Goal: Transaction & Acquisition: Register for event/course

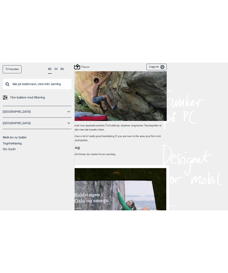
scroll to position [477, 0]
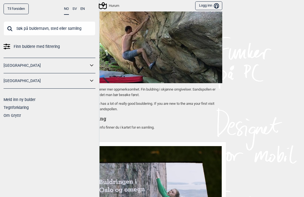
click at [23, 35] on input "text" at bounding box center [50, 28] width 92 height 14
click at [272, 67] on div "Til forsiden NO SV EN Finn buldere med filtrering [GEOGRAPHIC_DATA] [GEOGRAPHIC…" at bounding box center [152, 98] width 304 height 197
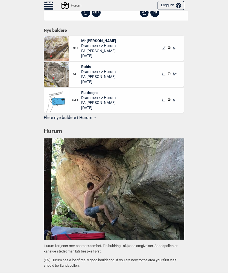
scroll to position [320, 0]
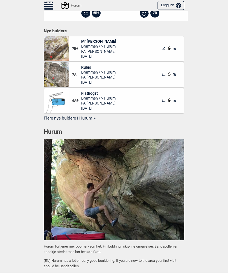
click at [89, 118] on button "Flere nye buldere i Hurum >" at bounding box center [114, 119] width 141 height 8
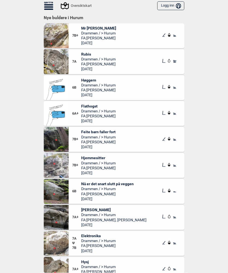
click at [80, 6] on div "Oversiktskart" at bounding box center [77, 5] width 30 height 7
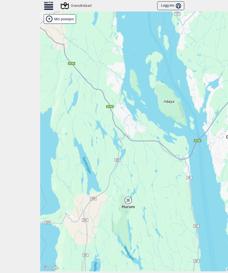
click at [129, 197] on div "Hurum" at bounding box center [128, 200] width 3 height 3
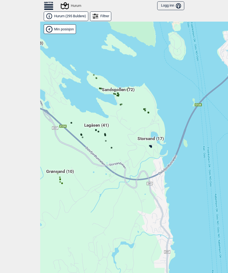
click at [59, 180] on icon at bounding box center [60, 179] width 3 height 3
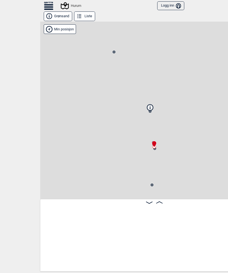
scroll to position [0, 237]
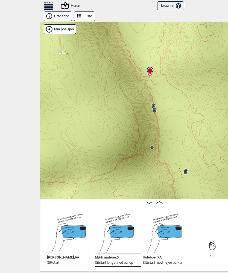
scroll to position [0, 418]
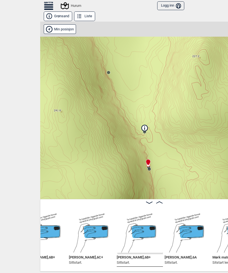
scroll to position [0, 299]
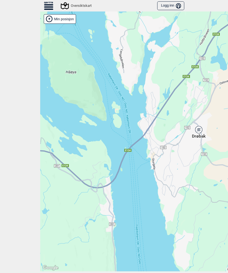
click at [198, 131] on icon at bounding box center [198, 129] width 7 height 7
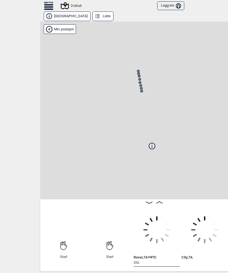
scroll to position [0, 3]
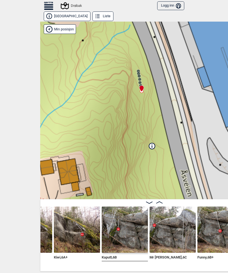
scroll to position [0, 176]
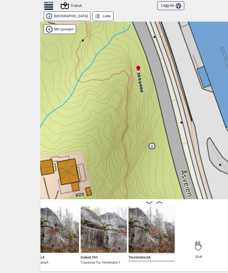
scroll to position [0, 484]
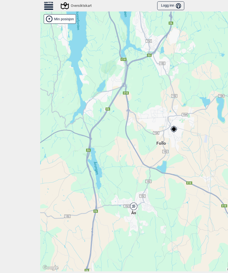
click at [134, 197] on icon at bounding box center [133, 206] width 7 height 7
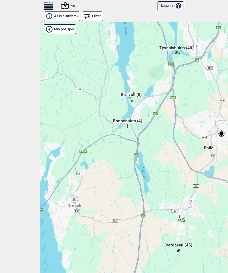
click at [189, 197] on span "Vardåsen (45)" at bounding box center [179, 247] width 27 height 10
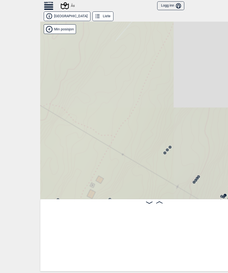
scroll to position [0, 3]
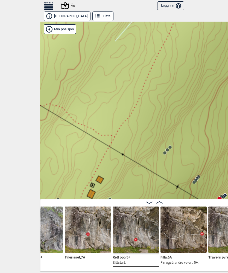
scroll to position [0, 165]
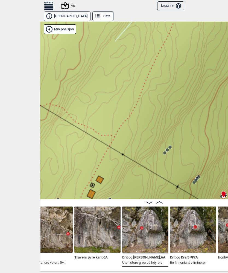
scroll to position [0, 299]
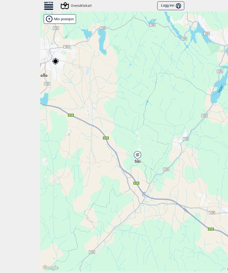
click at [138, 157] on icon at bounding box center [137, 154] width 7 height 7
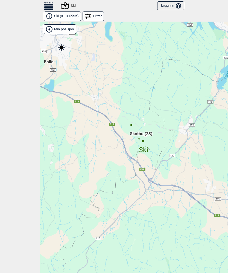
click at [143, 135] on span "Skotbu (23)" at bounding box center [141, 136] width 22 height 10
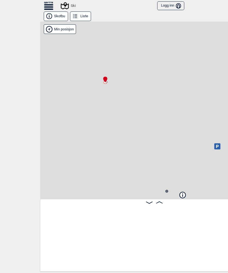
scroll to position [0, 3]
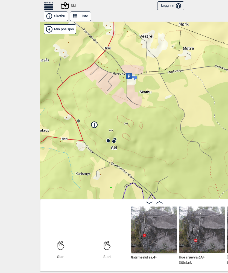
click at [115, 144] on div at bounding box center [114, 141] width 4 height 4
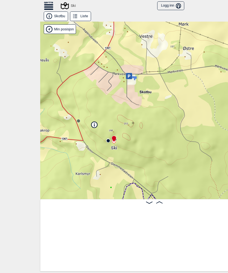
scroll to position [0, 936]
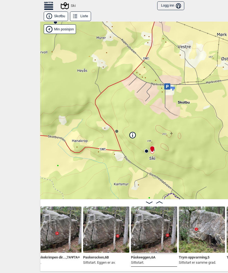
click at [133, 136] on icon at bounding box center [132, 136] width 1 height 2
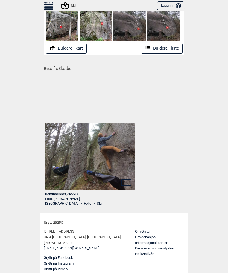
scroll to position [108, 0]
click at [135, 197] on link "Om Gryttr" at bounding box center [142, 232] width 15 height 4
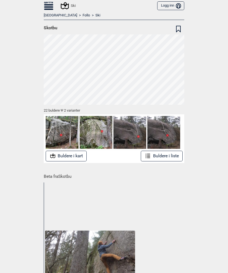
click at [166, 6] on button "Logg inn Bruker" at bounding box center [170, 5] width 27 height 9
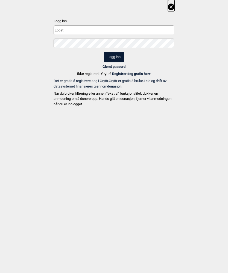
click at [128, 74] on link "Registrer deg gratis her >" at bounding box center [131, 74] width 39 height 4
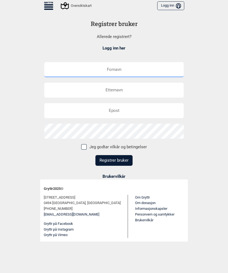
click at [135, 72] on input "text" at bounding box center [114, 69] width 140 height 15
type input "Øystein"
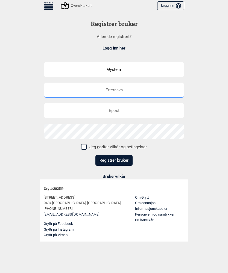
type input "Vigerust"
type input "[EMAIL_ADDRESS][DOMAIN_NAME]"
click at [87, 148] on label "Jeg godtar vilkår og betingelser" at bounding box center [114, 146] width 66 height 5
click at [85, 148] on input "Jeg godtar vilkår og betingelser" at bounding box center [84, 147] width 4 height 4
checkbox input "true"
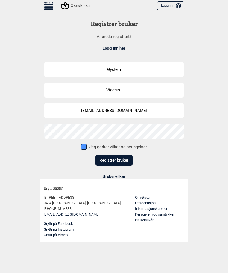
click at [114, 163] on button "Registrer bruker" at bounding box center [114, 160] width 37 height 11
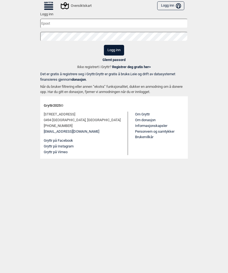
click at [103, 21] on input "text" at bounding box center [114, 24] width 148 height 10
type input "[EMAIL_ADDRESS][DOMAIN_NAME]"
click at [114, 50] on button "Logg inn" at bounding box center [114, 50] width 20 height 11
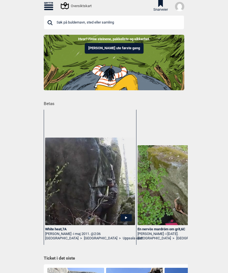
click at [45, 5] on icon at bounding box center [48, 4] width 9 height 1
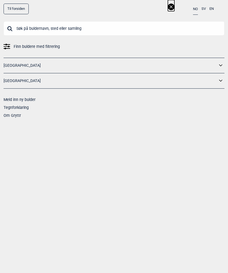
click at [217, 66] on link "[GEOGRAPHIC_DATA]" at bounding box center [111, 66] width 214 height 8
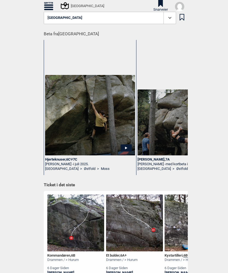
click at [47, 7] on icon at bounding box center [48, 7] width 9 height 1
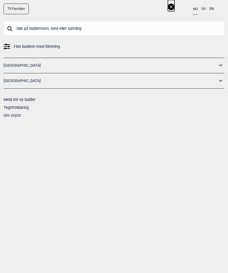
click at [19, 7] on link "Til forsiden" at bounding box center [16, 9] width 25 height 11
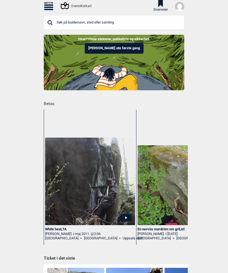
click at [118, 47] on button "[PERSON_NAME] ute første gang" at bounding box center [114, 48] width 59 height 11
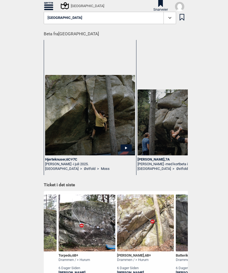
scroll to position [0, 165]
click at [64, 4] on icon at bounding box center [65, 5] width 8 height 7
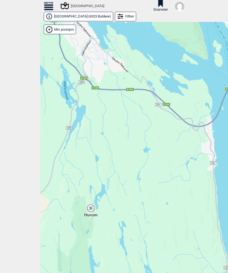
click at [91, 197] on div "Hurum" at bounding box center [90, 208] width 3 height 3
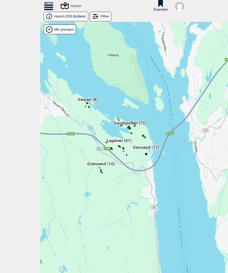
click at [129, 125] on span "Sandspollen (72)" at bounding box center [130, 125] width 33 height 10
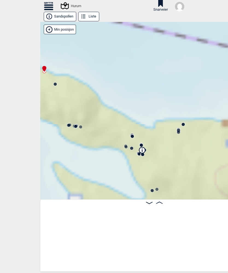
scroll to position [0, 3]
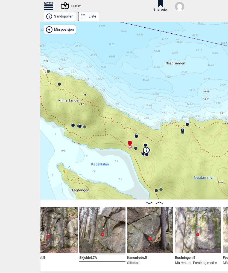
scroll to position [0, 773]
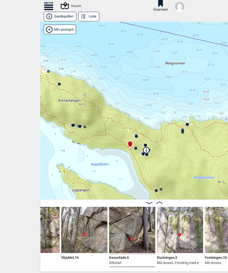
scroll to position [0, 793]
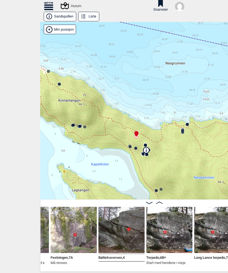
scroll to position [0, 946]
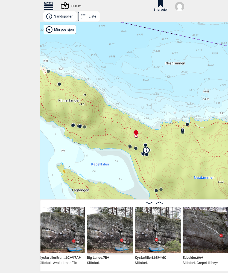
scroll to position [0, 1149]
